Goal: Information Seeking & Learning: Learn about a topic

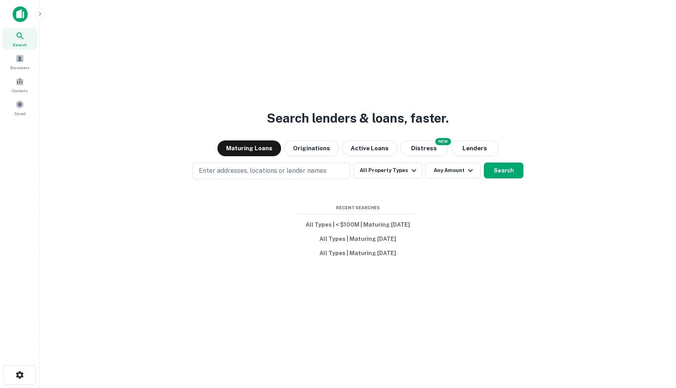
click at [20, 22] on img at bounding box center [20, 14] width 15 height 16
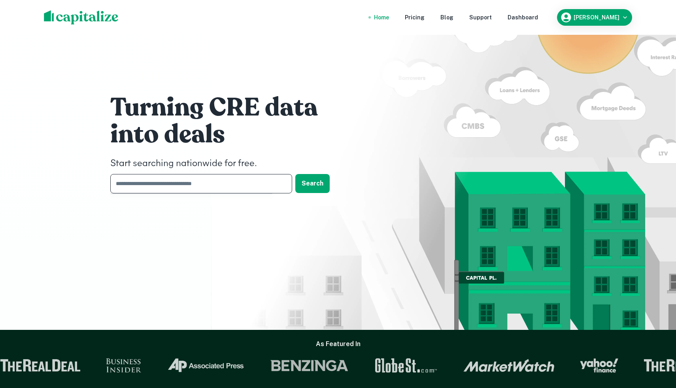
click at [195, 188] on input "text" at bounding box center [198, 183] width 176 height 19
type input "*******"
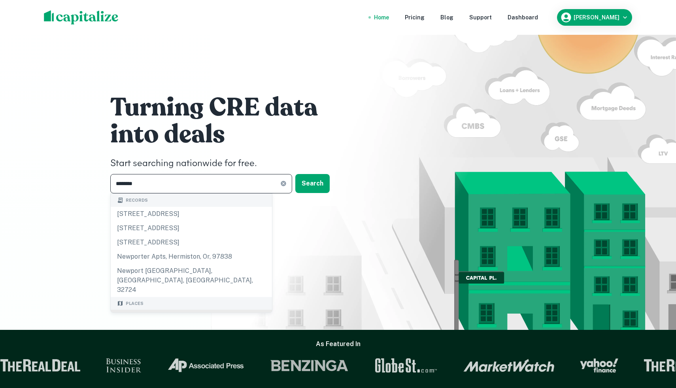
click at [168, 300] on body "Home Pricing Blog Support Dashboard [PERSON_NAME] Turning CRE data into deals S…" at bounding box center [338, 194] width 676 height 388
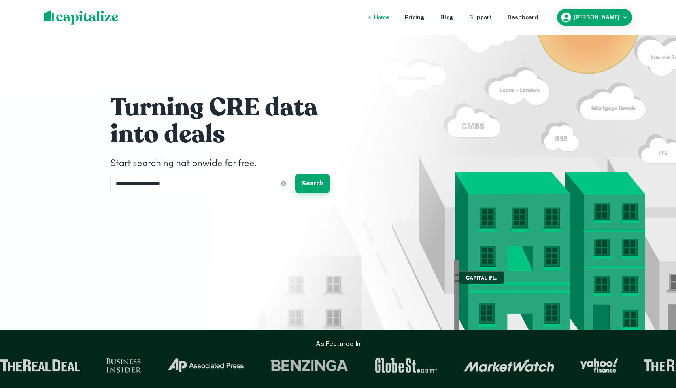
click at [310, 184] on button "Search" at bounding box center [312, 183] width 34 height 19
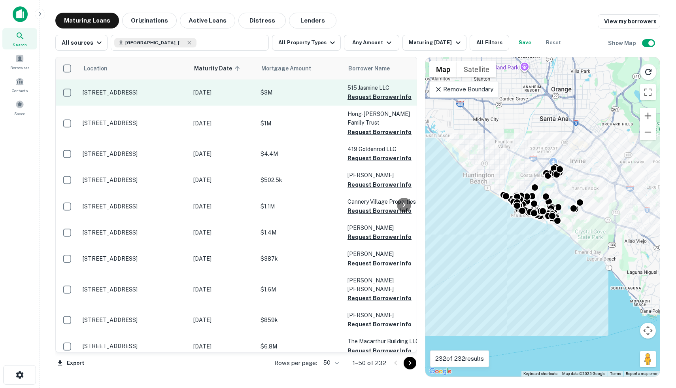
click at [232, 91] on p "[DATE]" at bounding box center [222, 92] width 59 height 9
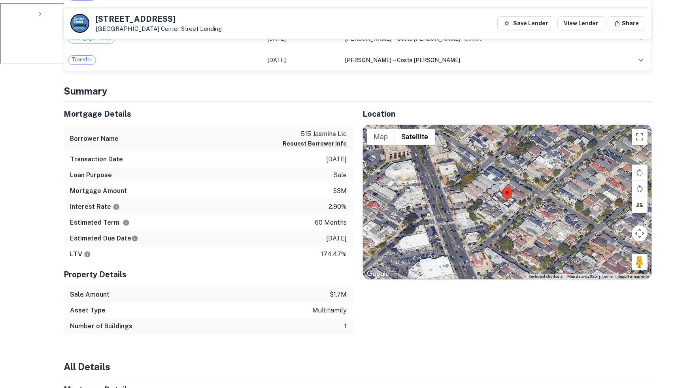
scroll to position [369, 0]
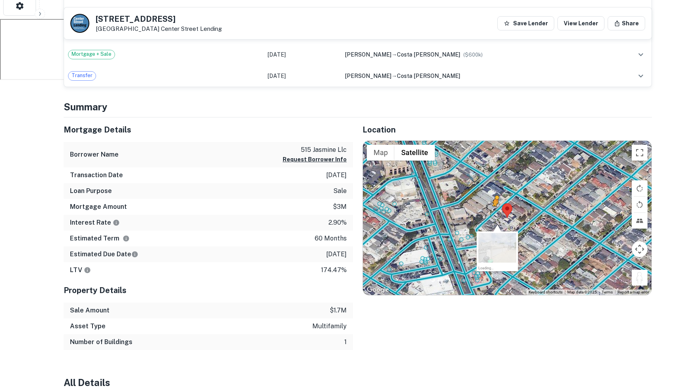
drag, startPoint x: 639, startPoint y: 274, endPoint x: 495, endPoint y: 214, distance: 156.4
click at [495, 214] on div "To activate drag with keyboard, press Alt + Enter. Once in keyboard drag state,…" at bounding box center [507, 218] width 288 height 154
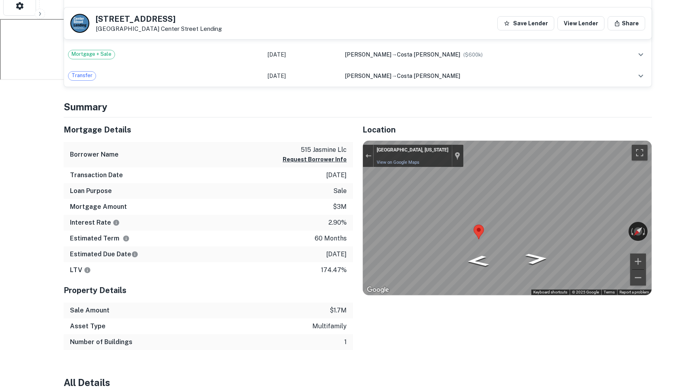
click at [501, 183] on div "Map" at bounding box center [507, 218] width 288 height 154
drag, startPoint x: 478, startPoint y: 236, endPoint x: 527, endPoint y: 98, distance: 145.9
click at [527, 98] on div "Back to search [STREET_ADDRESS][GEOGRAPHIC_DATA] Lending Save Lender View Lende…" at bounding box center [357, 316] width 607 height 1344
click at [442, 323] on div "Location ← Move left → Move right ↑ Move up ↓ Move down + Zoom in - Zoom out Ho…" at bounding box center [502, 233] width 299 height 233
